Goal: Check status: Check status

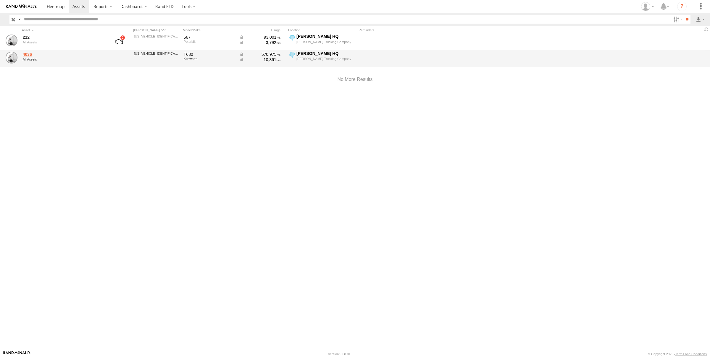
click at [71, 55] on link "4036" at bounding box center [63, 54] width 81 height 5
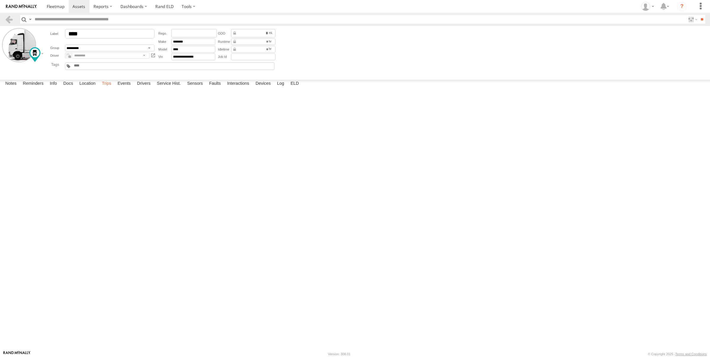
click at [109, 88] on label "Trips" at bounding box center [106, 84] width 15 height 8
click at [0, 0] on div at bounding box center [0, 0] width 0 height 0
click at [0, 0] on link at bounding box center [0, 0] width 0 height 0
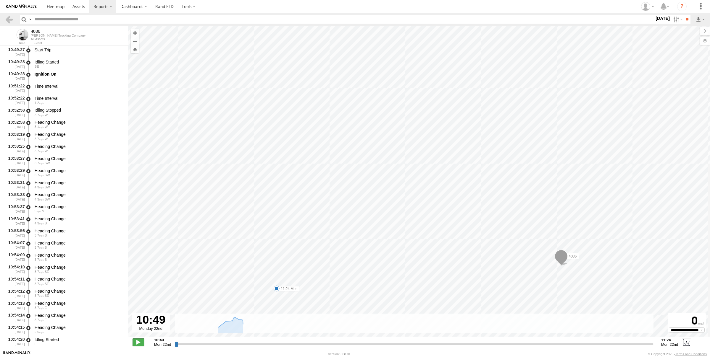
click at [136, 341] on span at bounding box center [138, 343] width 12 height 8
drag, startPoint x: 273, startPoint y: 132, endPoint x: 335, endPoint y: 188, distance: 82.9
click at [335, 188] on div "4036 11:24 Mon" at bounding box center [419, 184] width 582 height 317
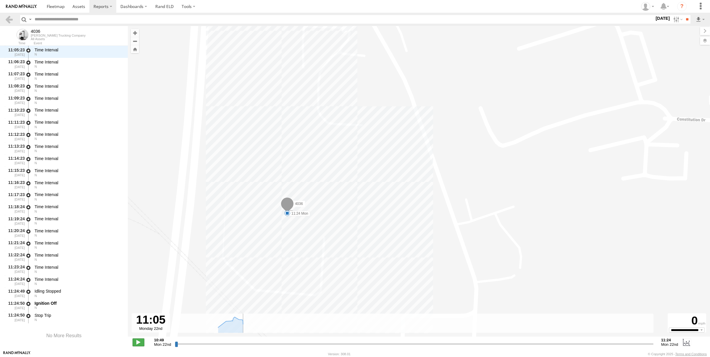
scroll to position [423, 0]
type input "**********"
click at [142, 342] on span at bounding box center [138, 343] width 12 height 8
click at [8, 21] on link at bounding box center [9, 19] width 9 height 9
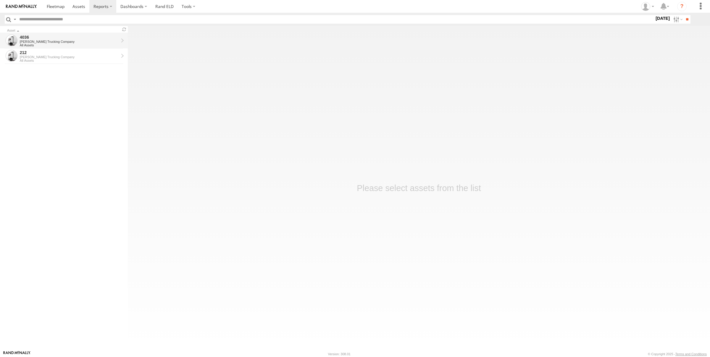
click at [48, 44] on div "All Assets" at bounding box center [69, 45] width 99 height 4
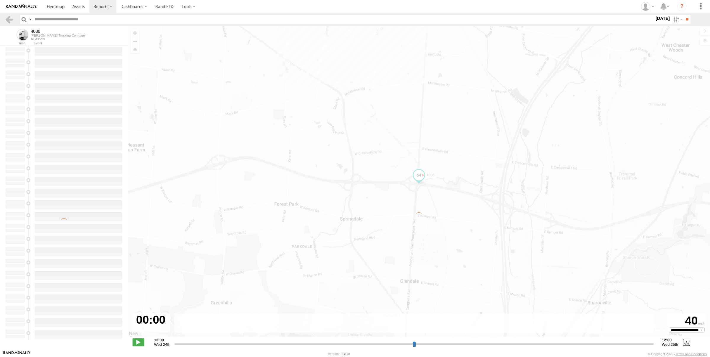
type input "**********"
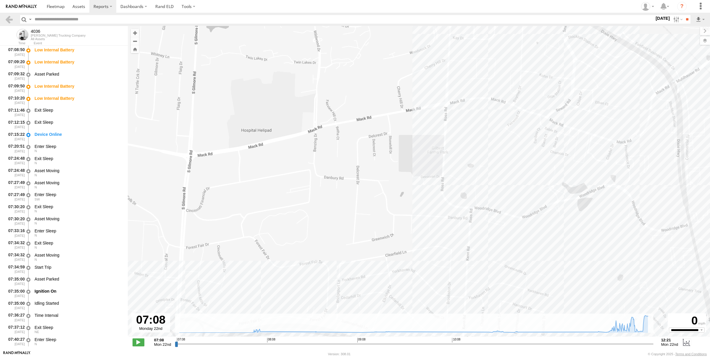
drag, startPoint x: 405, startPoint y: 233, endPoint x: 385, endPoint y: 299, distance: 68.4
click at [396, 253] on div "4036 07:08 Mon 07:09 Mon 07:09 Mon 07:10 Mon 10:08 Mon 10:09 Mon 10:10 Mon" at bounding box center [419, 184] width 582 height 317
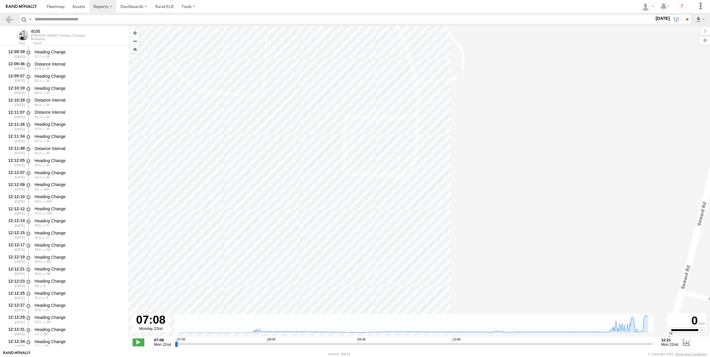
scroll to position [6790, 0]
click at [43, 306] on div "Distance Interval" at bounding box center [79, 304] width 88 height 5
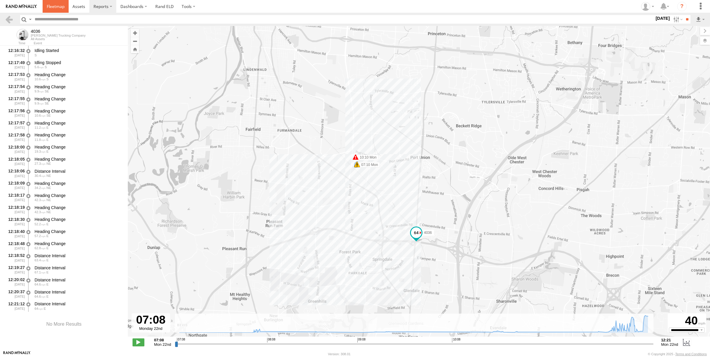
click at [61, 9] on link at bounding box center [56, 6] width 26 height 13
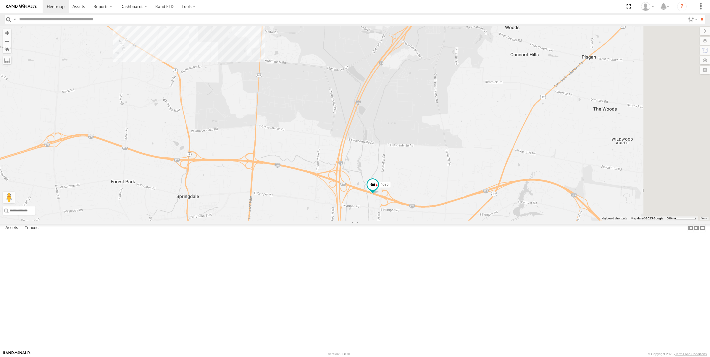
drag, startPoint x: 329, startPoint y: 174, endPoint x: 227, endPoint y: 148, distance: 104.7
click at [227, 148] on div "4036 212" at bounding box center [355, 123] width 710 height 195
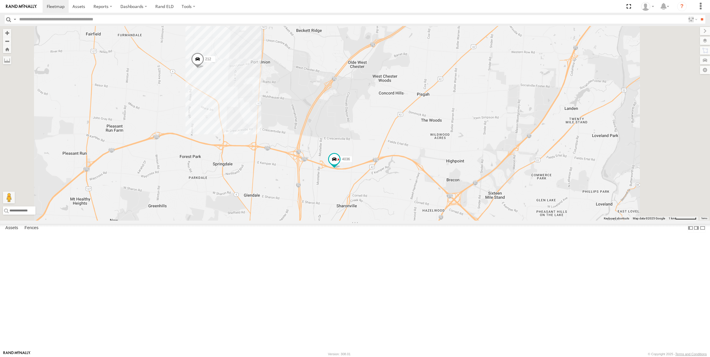
click at [0, 0] on div "4036" at bounding box center [0, 0] width 0 height 0
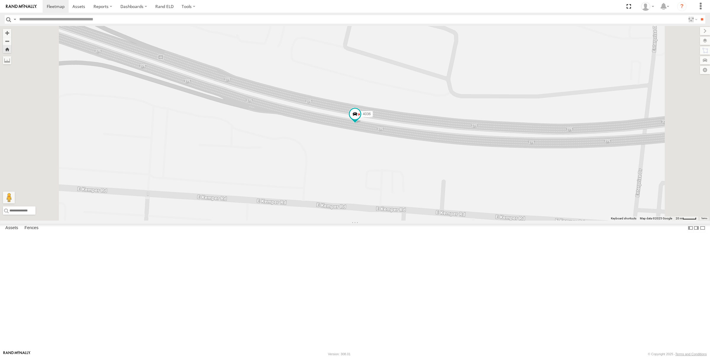
click at [0, 0] on span at bounding box center [0, 0] width 0 height 0
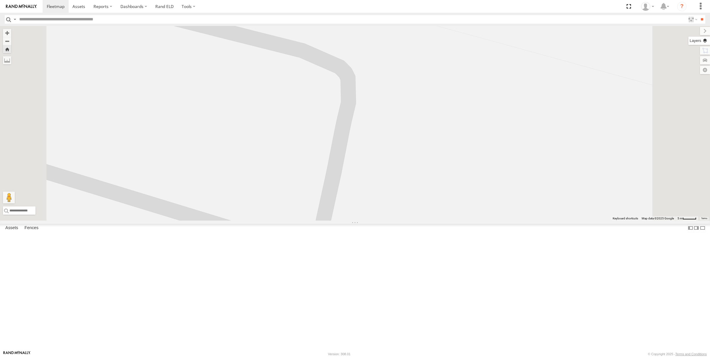
click at [704, 43] on label at bounding box center [699, 41] width 22 height 8
click at [688, 40] on label at bounding box center [699, 41] width 22 height 8
click at [0, 0] on div "Overlays" at bounding box center [0, 0] width 0 height 0
click at [0, 0] on div "Basemaps Roadmap Terrain Satellite Night" at bounding box center [0, 0] width 0 height 0
click at [0, 0] on label at bounding box center [0, 0] width 0 height 0
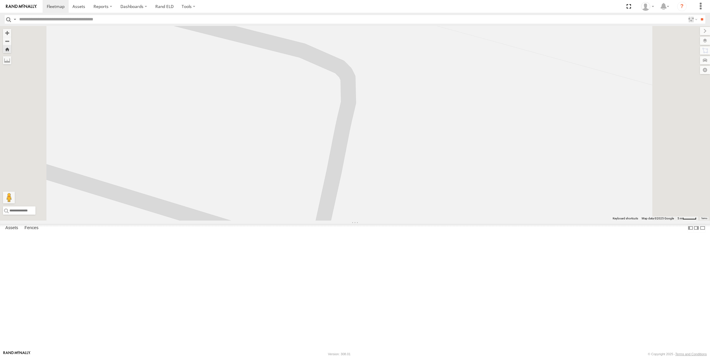
click at [0, 0] on span "Traffic" at bounding box center [0, 0] width 0 height 0
click at [0, 0] on label at bounding box center [0, 0] width 0 height 0
click at [0, 0] on span "Satellite" at bounding box center [0, 0] width 0 height 0
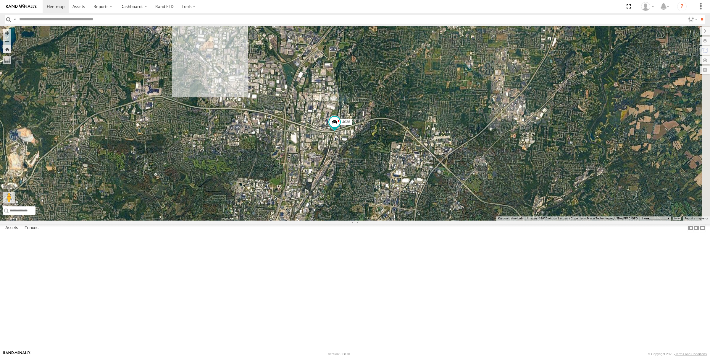
drag, startPoint x: 373, startPoint y: 187, endPoint x: 358, endPoint y: 198, distance: 18.6
click at [358, 198] on div "4036" at bounding box center [355, 123] width 710 height 195
click at [76, 6] on span at bounding box center [78, 7] width 13 height 6
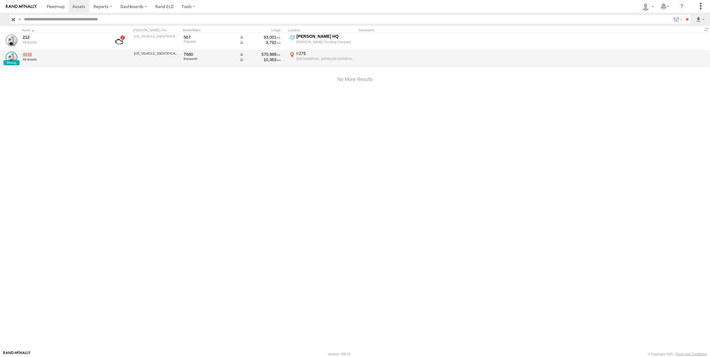
click at [25, 56] on link "4036" at bounding box center [63, 54] width 81 height 5
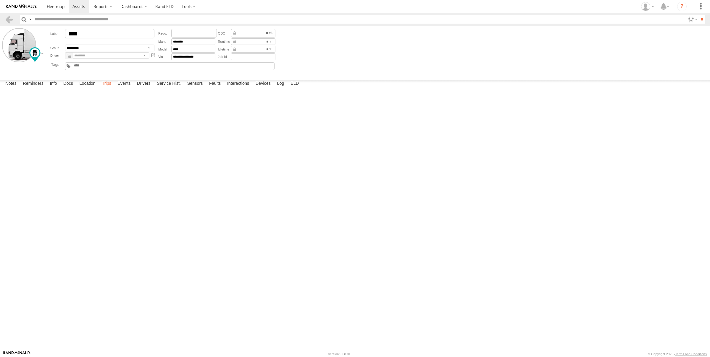
click at [111, 88] on label "Trips" at bounding box center [106, 84] width 15 height 8
click at [0, 0] on div "[PERSON_NAME] HQ" at bounding box center [0, 0] width 0 height 0
click at [0, 0] on label "×" at bounding box center [0, 0] width 0 height 0
click at [0, 0] on link at bounding box center [0, 0] width 0 height 0
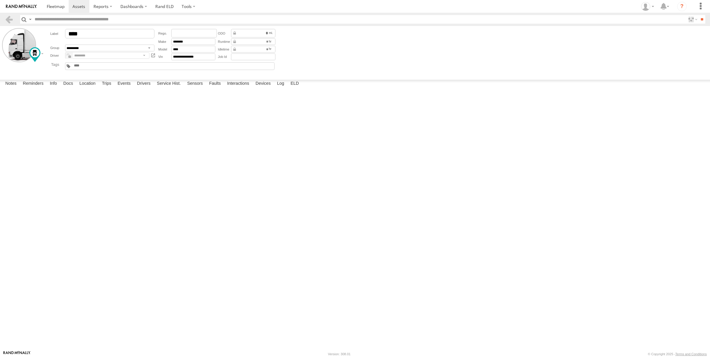
click at [0, 0] on link at bounding box center [0, 0] width 0 height 0
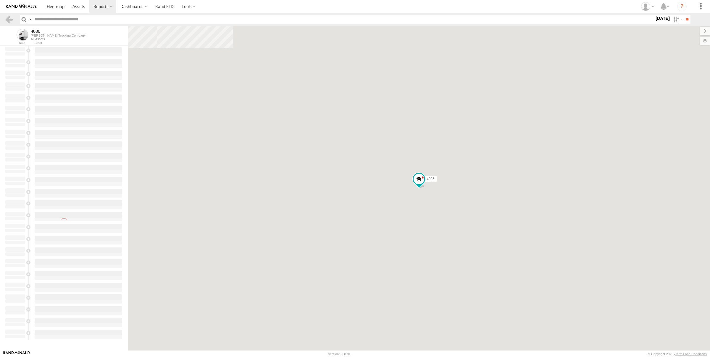
type input "**********"
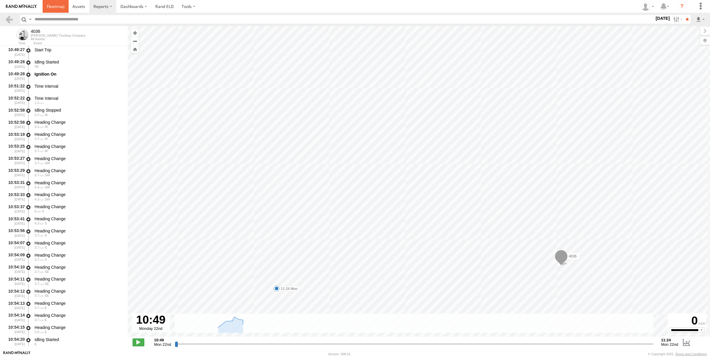
click at [56, 6] on span at bounding box center [56, 7] width 18 height 6
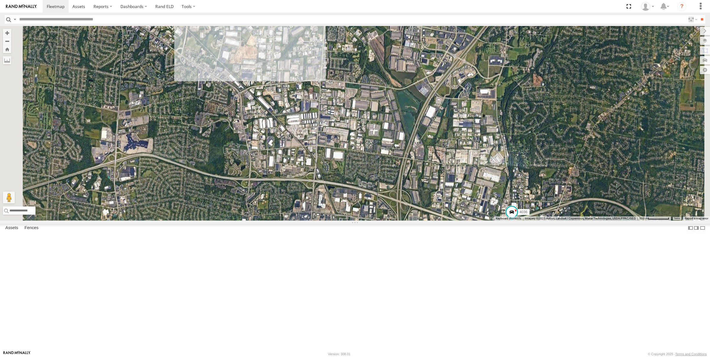
click at [0, 0] on div "All Assets" at bounding box center [0, 0] width 0 height 0
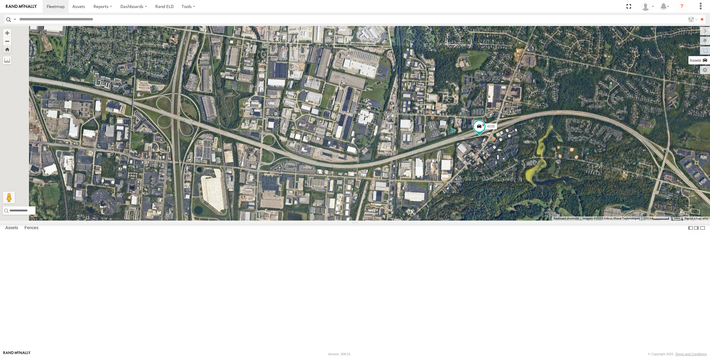
click at [705, 61] on label at bounding box center [699, 60] width 22 height 8
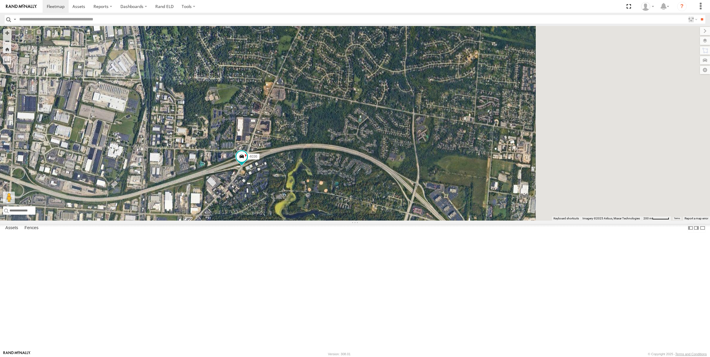
drag, startPoint x: 542, startPoint y: 95, endPoint x: 331, endPoint y: 122, distance: 213.1
click at [331, 122] on div "4036" at bounding box center [355, 123] width 710 height 195
